Goal: Find specific page/section: Find specific page/section

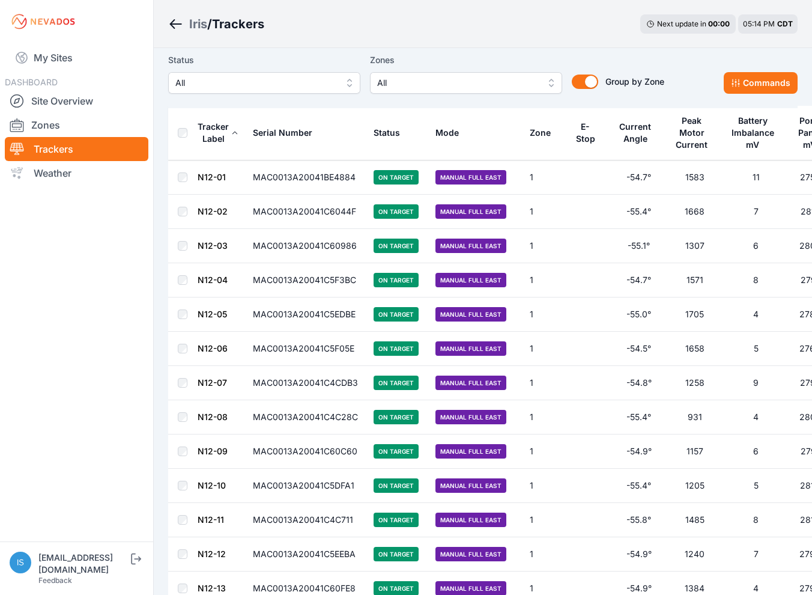
scroll to position [60, 0]
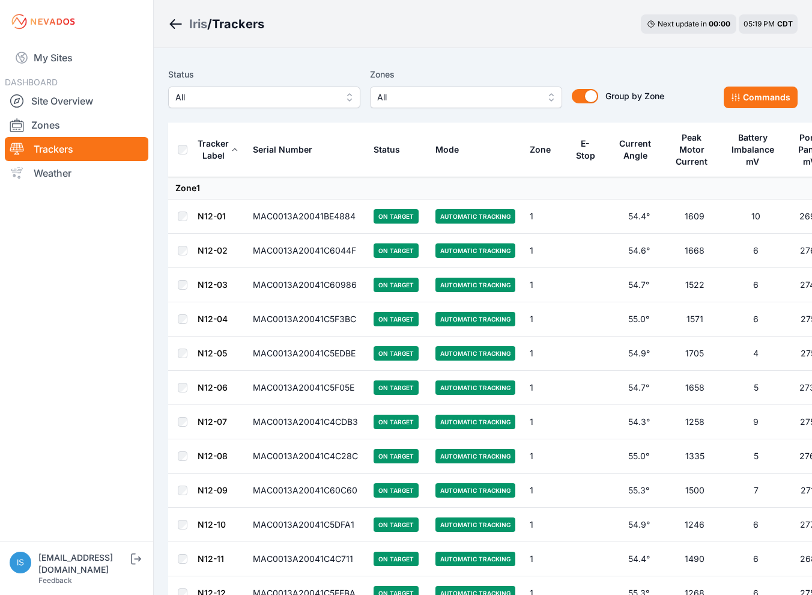
drag, startPoint x: 291, startPoint y: 50, endPoint x: 216, endPoint y: 97, distance: 87.7
drag, startPoint x: 216, startPoint y: 97, endPoint x: 52, endPoint y: 148, distance: 172.3
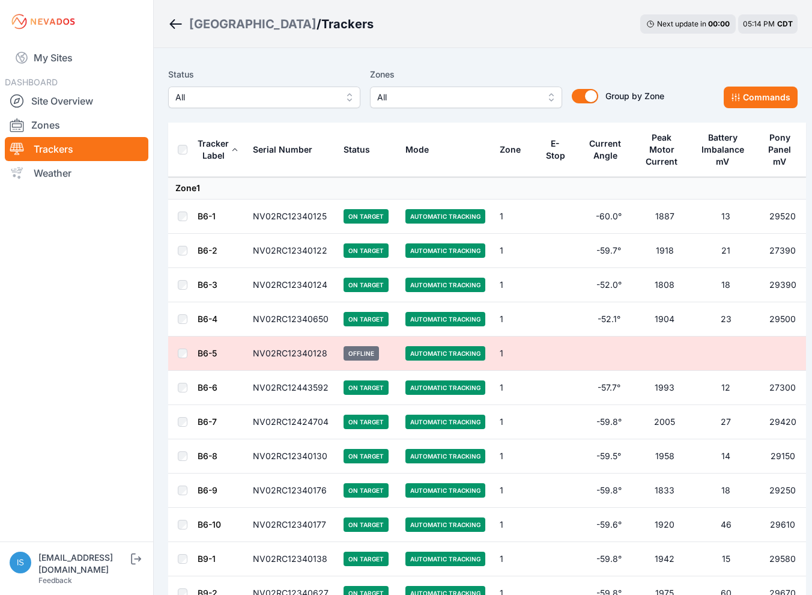
scroll to position [180, 0]
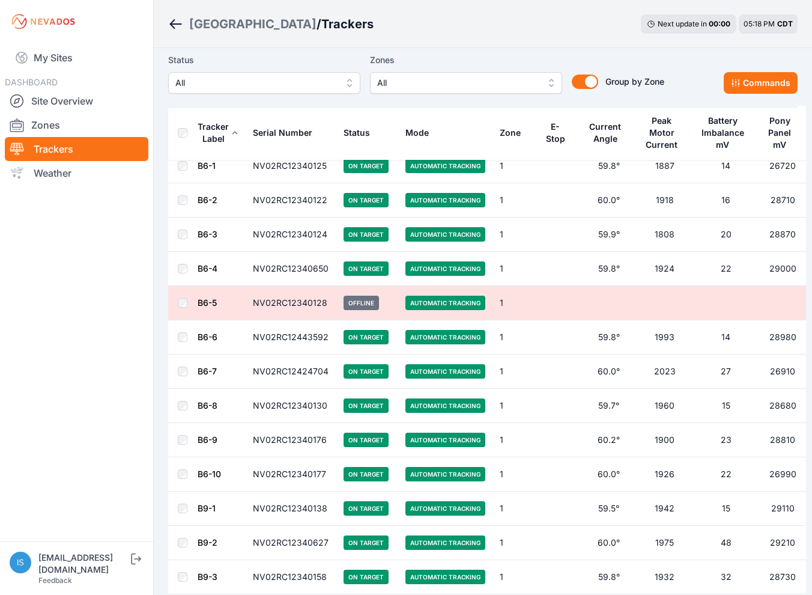
drag, startPoint x: 701, startPoint y: 543, endPoint x: 294, endPoint y: 600, distance: 411.6
click at [127, 306] on nav "My Sites DASHBOARD Site Overview Zones Trackers Weather" at bounding box center [76, 287] width 153 height 488
